Goal: Navigation & Orientation: Find specific page/section

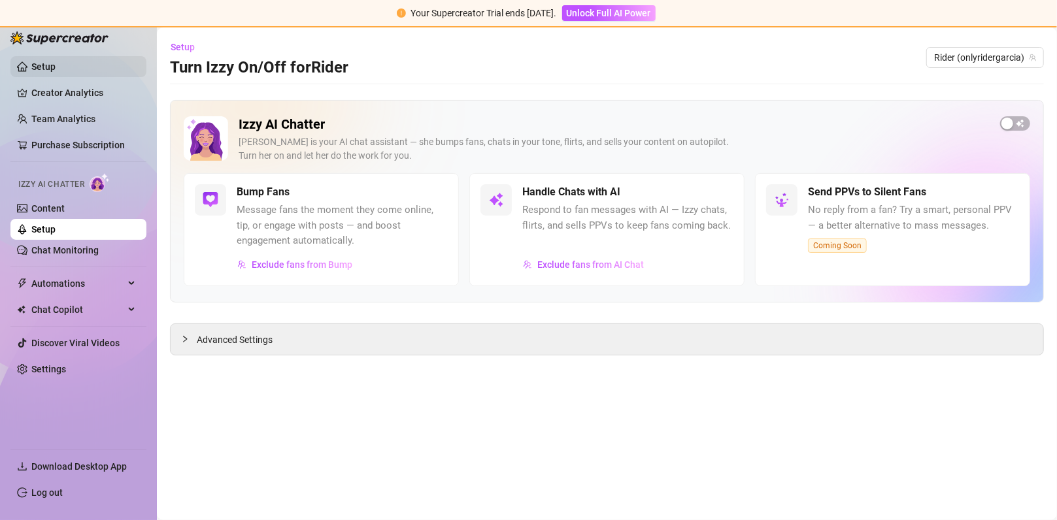
click at [56, 69] on link "Setup" at bounding box center [43, 66] width 24 height 10
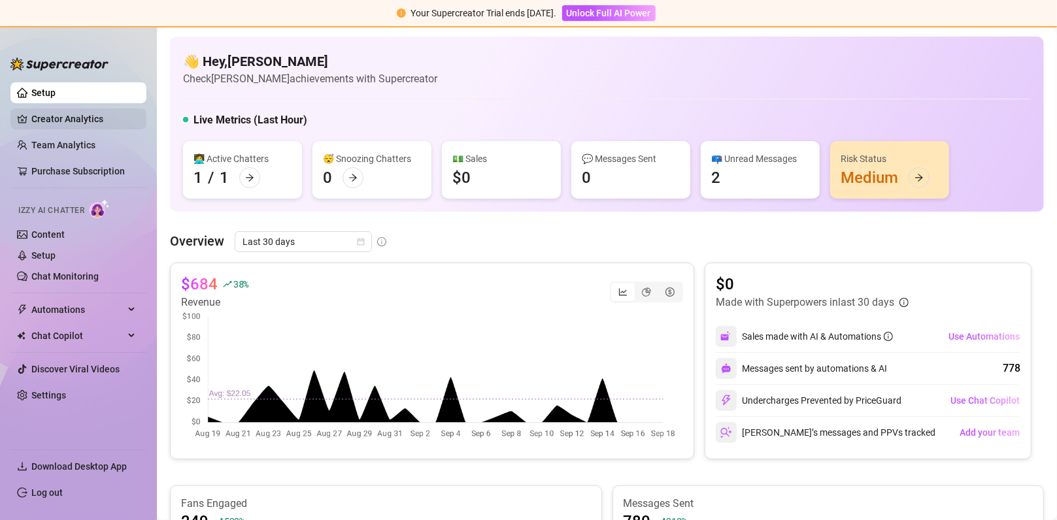
click at [90, 122] on link "Creator Analytics" at bounding box center [83, 118] width 105 height 21
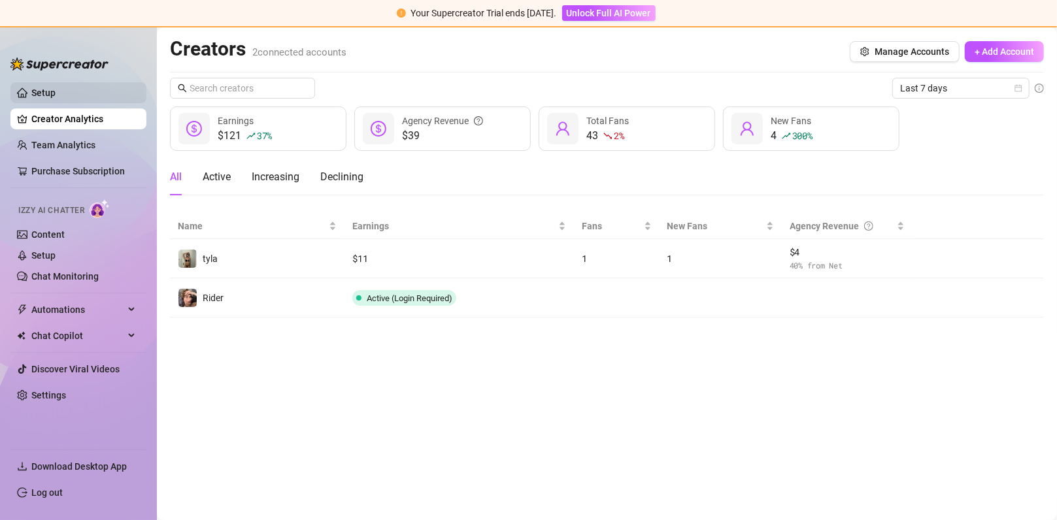
click at [56, 89] on link "Setup" at bounding box center [43, 93] width 24 height 10
